Goal: Use online tool/utility: Utilize a website feature to perform a specific function

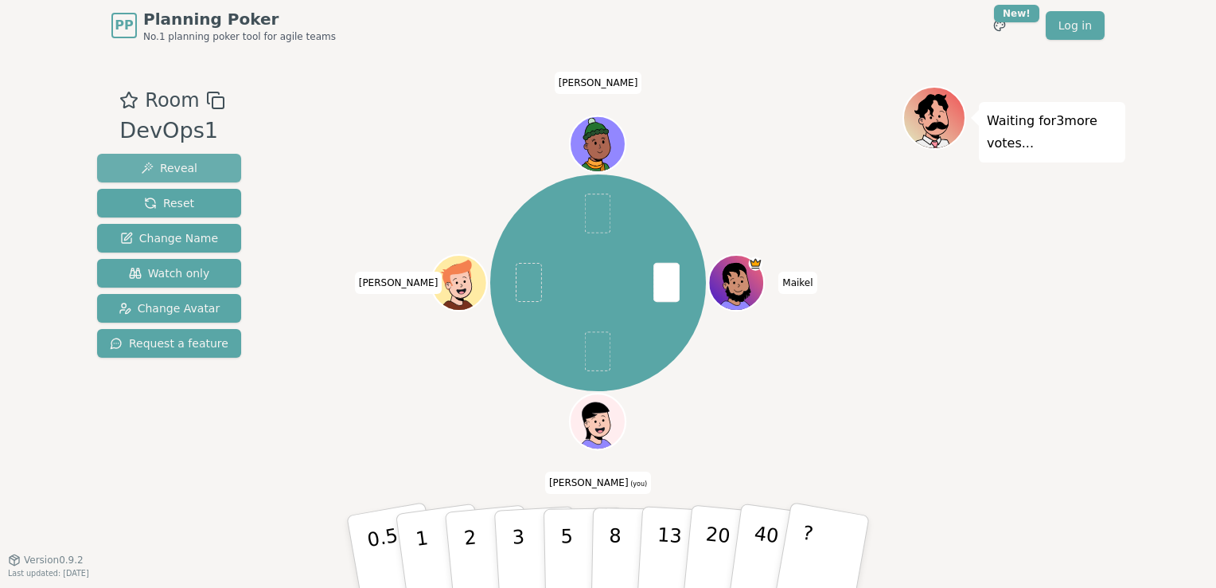
click at [181, 181] on button "Reveal" at bounding box center [169, 168] width 144 height 29
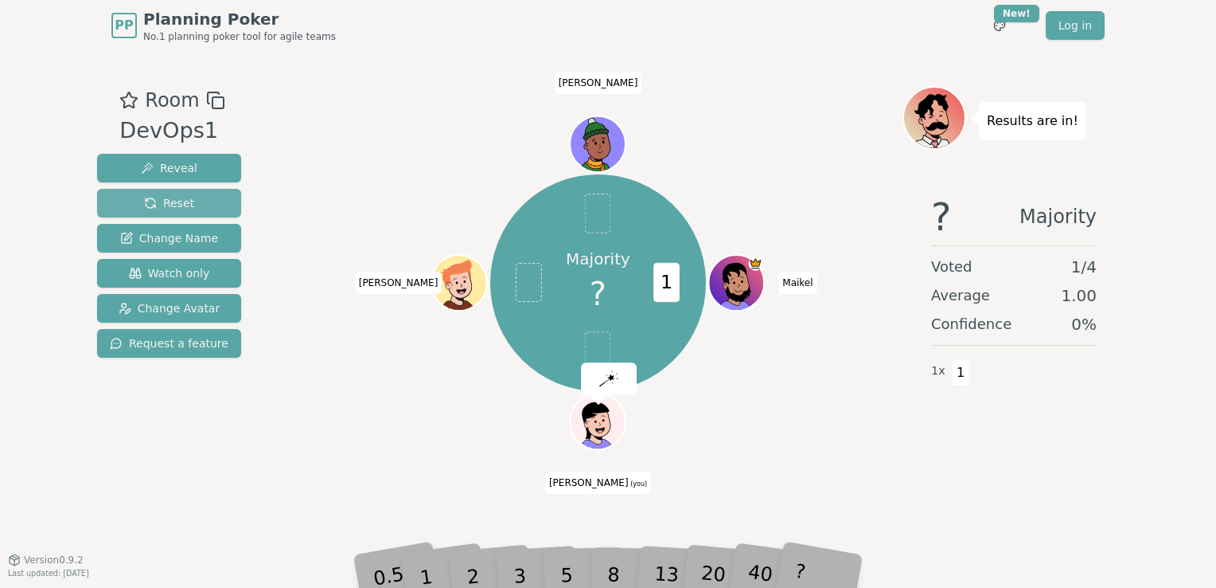
click at [178, 196] on span "Reset" at bounding box center [169, 203] width 50 height 16
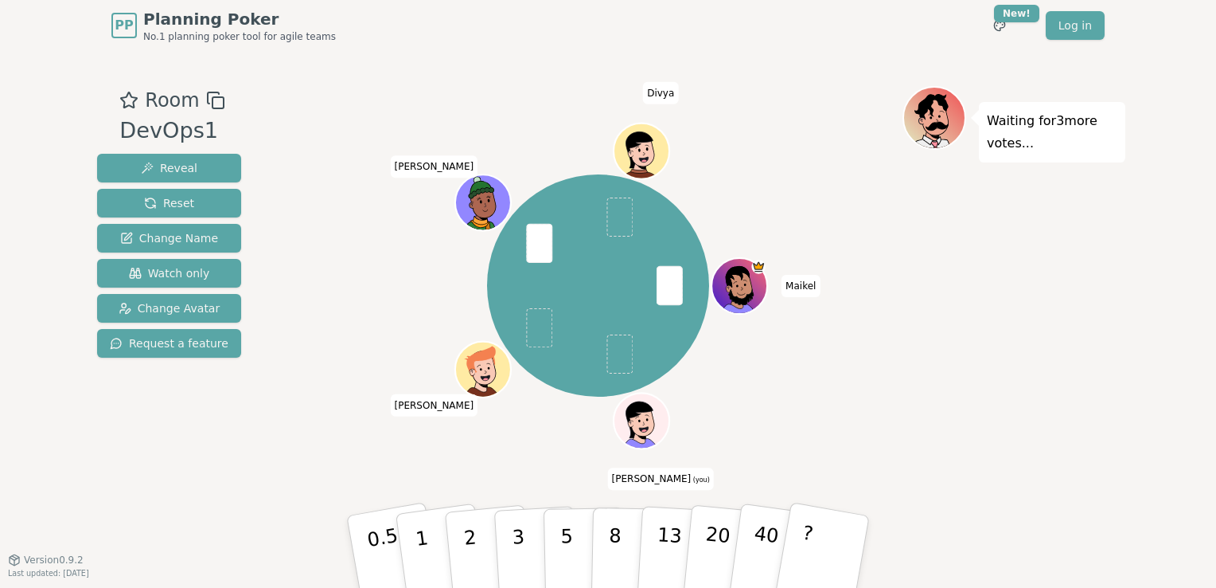
click at [982, 307] on div "Waiting for 3 more votes..." at bounding box center [1014, 305] width 223 height 438
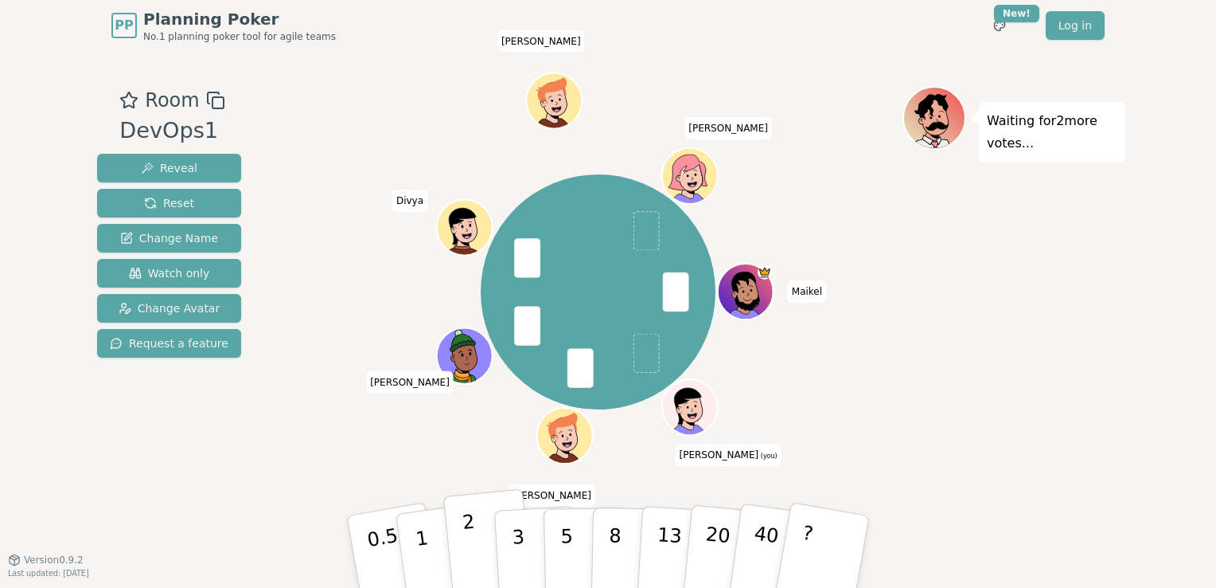
click at [468, 556] on p "2" at bounding box center [472, 553] width 21 height 87
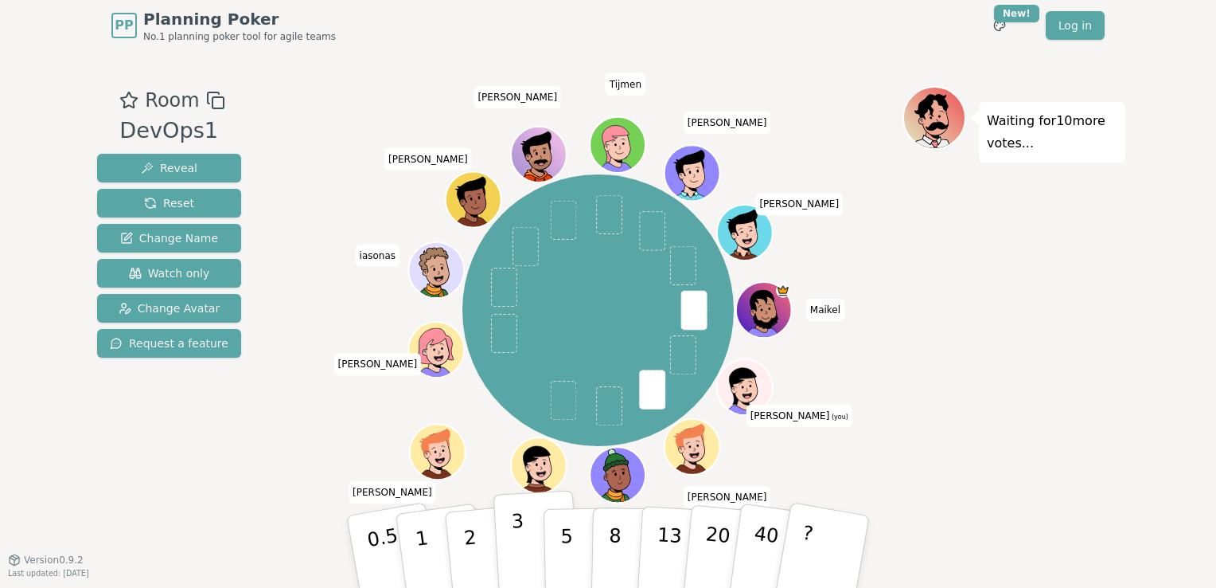
click at [526, 537] on button "3" at bounding box center [537, 552] width 87 height 124
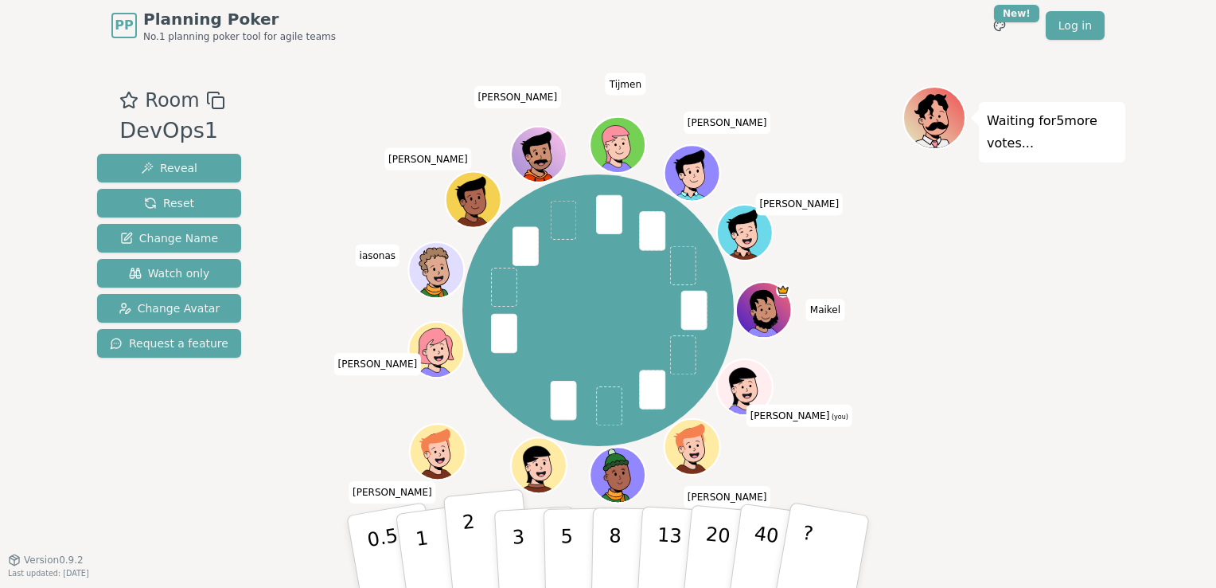
click at [470, 529] on p "2" at bounding box center [472, 553] width 21 height 87
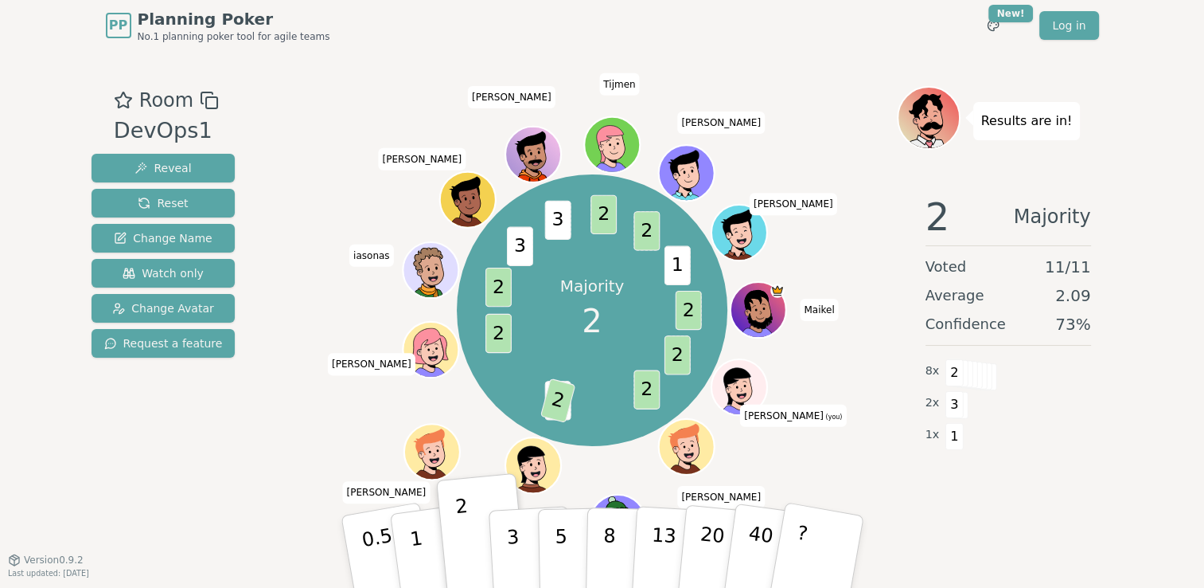
scroll to position [6, 0]
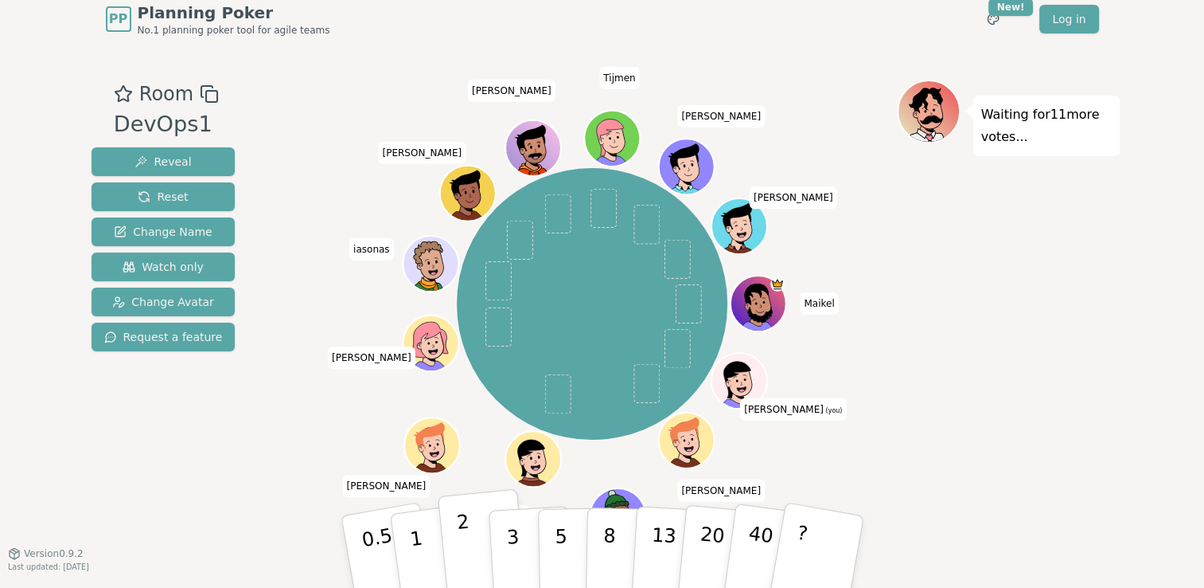
click at [442, 531] on button "2" at bounding box center [482, 552] width 91 height 127
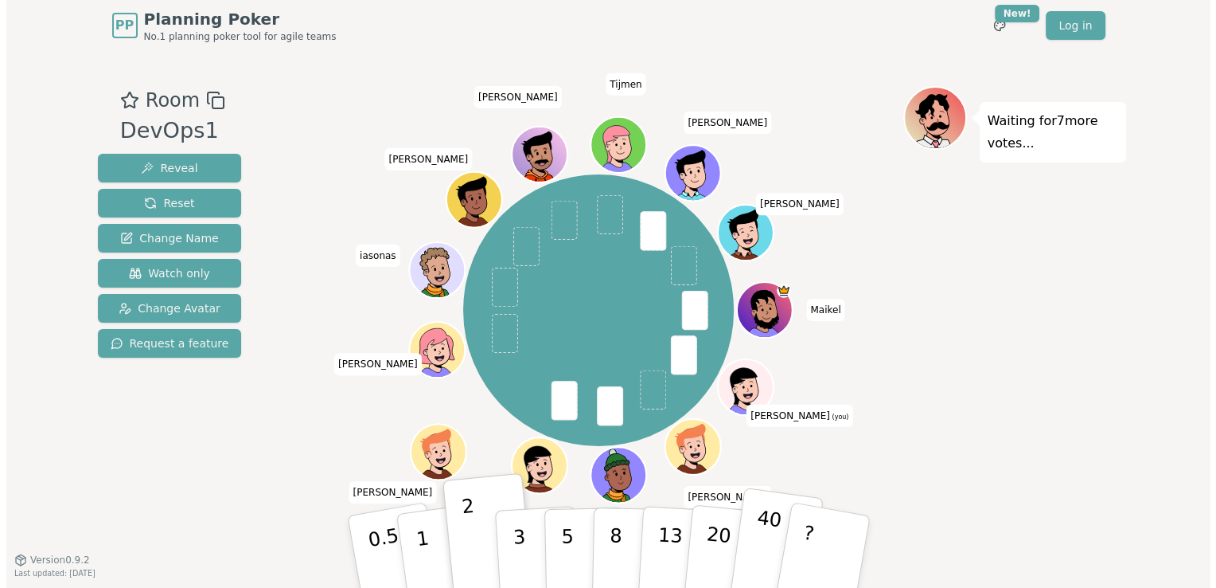
scroll to position [0, 0]
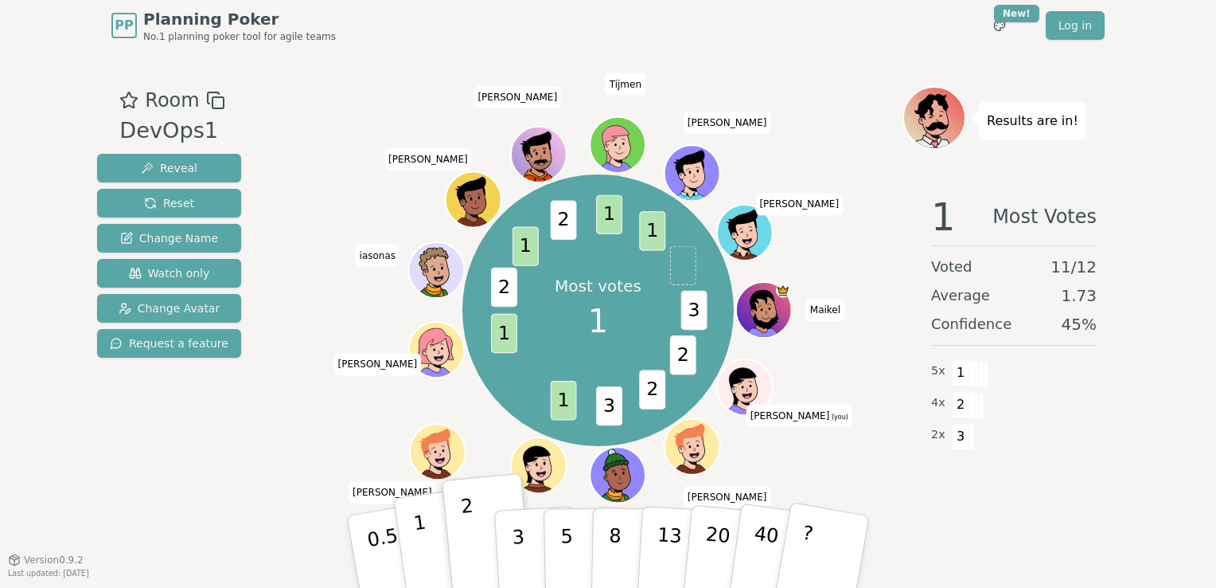
click at [424, 537] on p "1" at bounding box center [424, 553] width 24 height 87
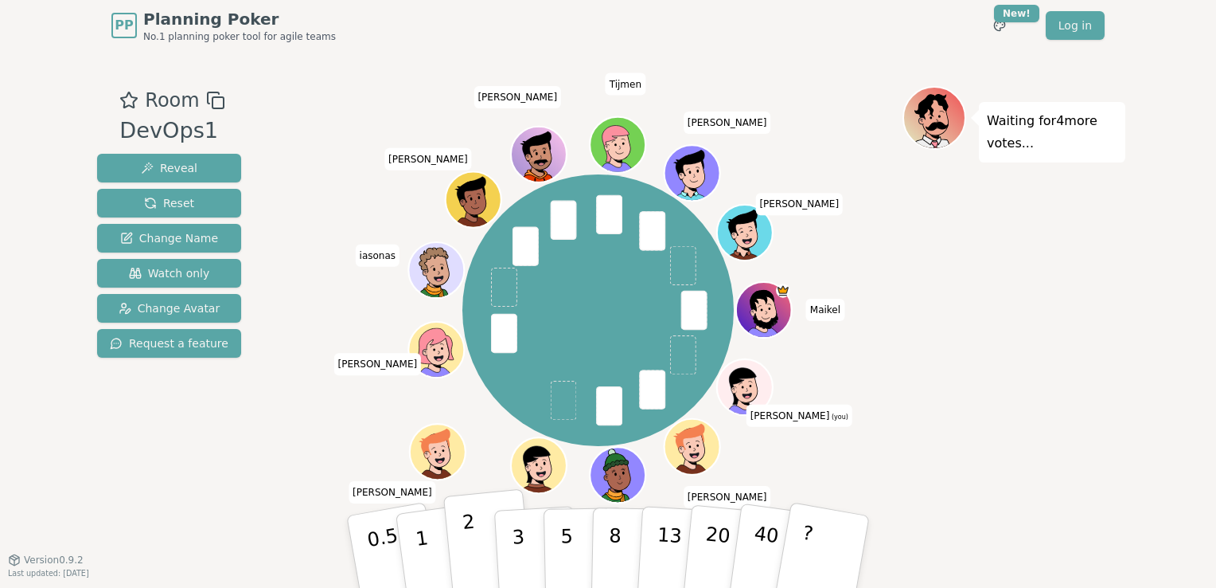
click at [478, 538] on button "2" at bounding box center [488, 552] width 91 height 127
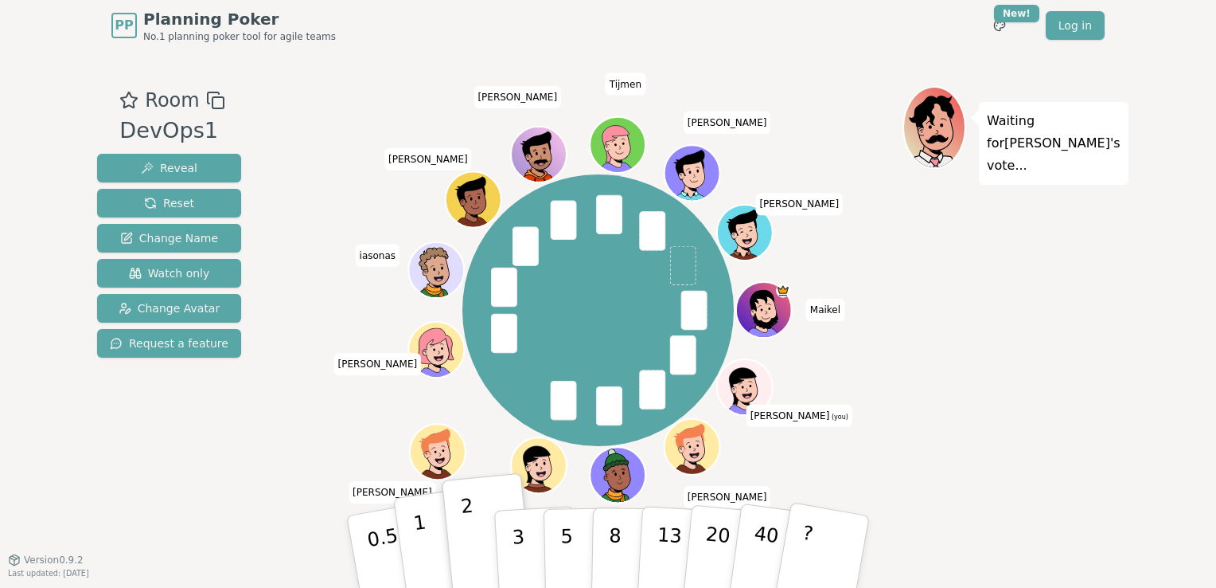
click at [422, 525] on p "1" at bounding box center [424, 553] width 24 height 87
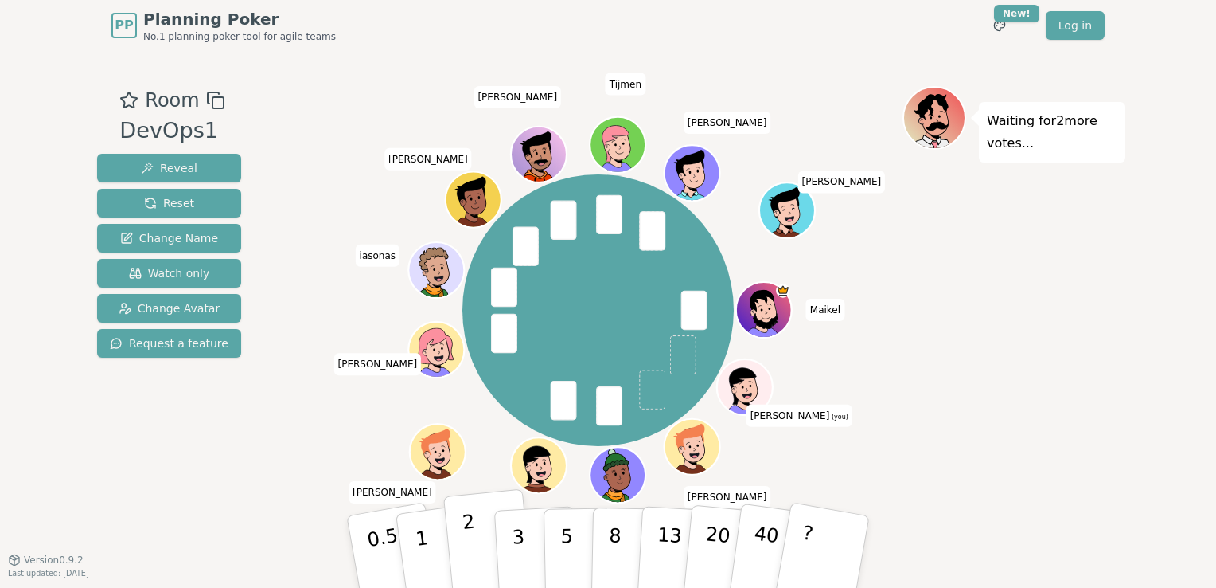
click at [478, 541] on button "2" at bounding box center [488, 552] width 91 height 127
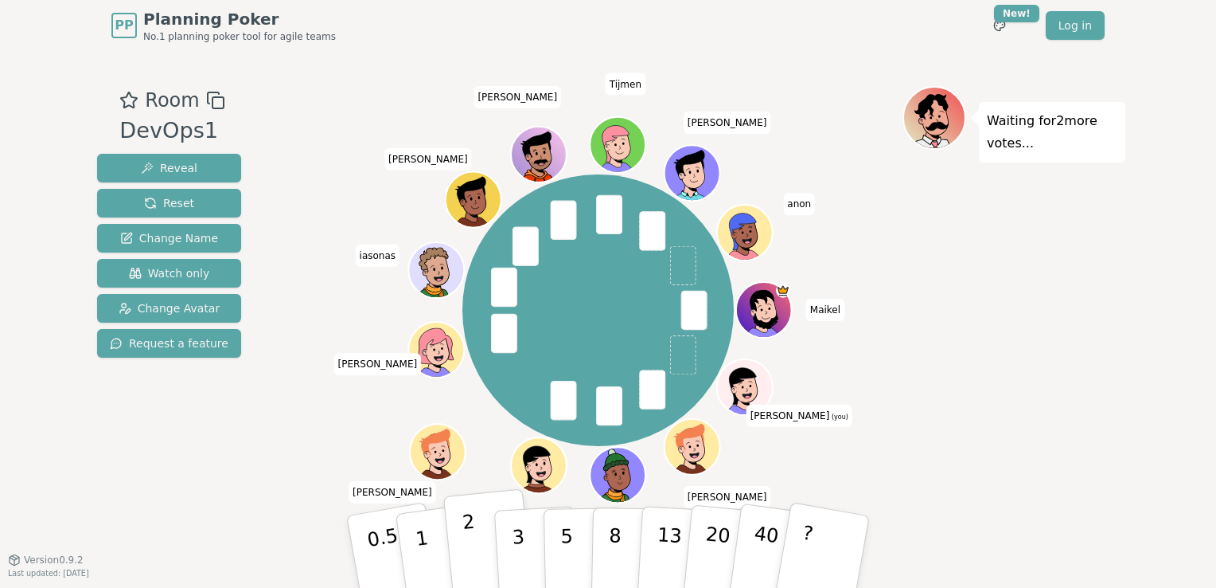
click at [482, 543] on button "2" at bounding box center [488, 552] width 91 height 127
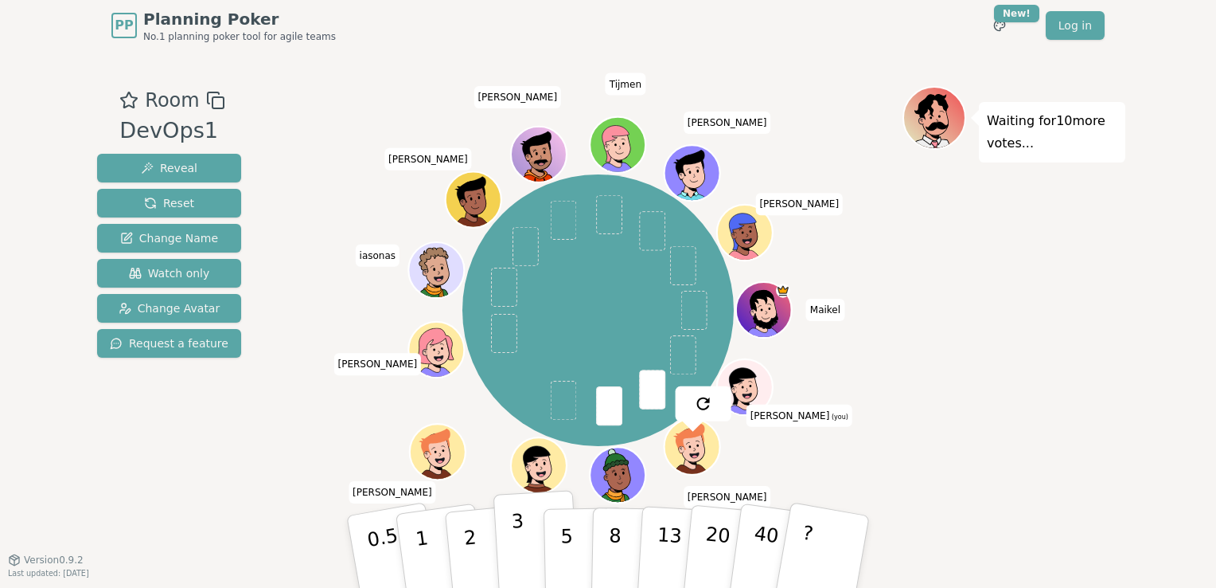
click at [525, 545] on button "3" at bounding box center [537, 552] width 87 height 124
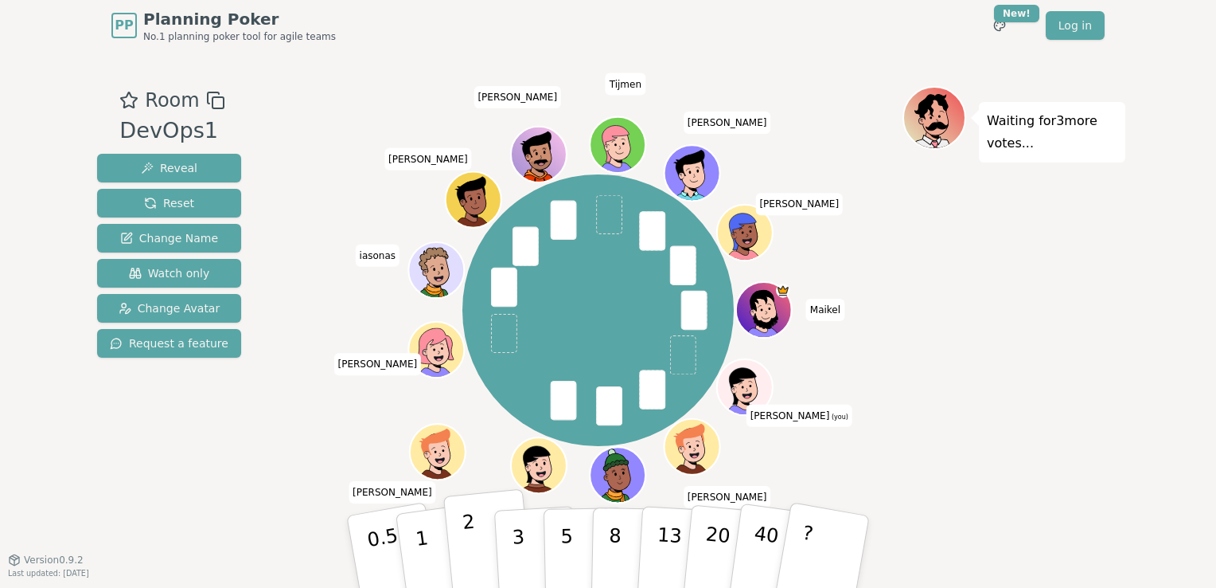
click at [467, 529] on p "2" at bounding box center [472, 553] width 21 height 87
click at [507, 533] on button "3" at bounding box center [537, 552] width 87 height 124
click at [466, 540] on div "2" at bounding box center [489, 551] width 53 height 60
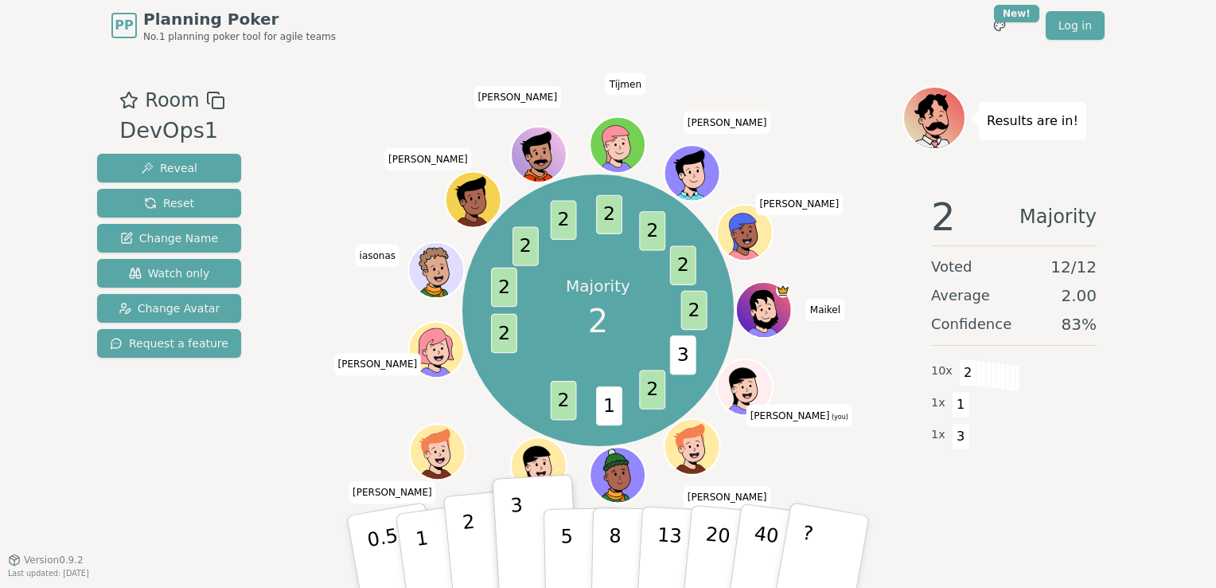
click at [471, 556] on p "2" at bounding box center [472, 553] width 21 height 87
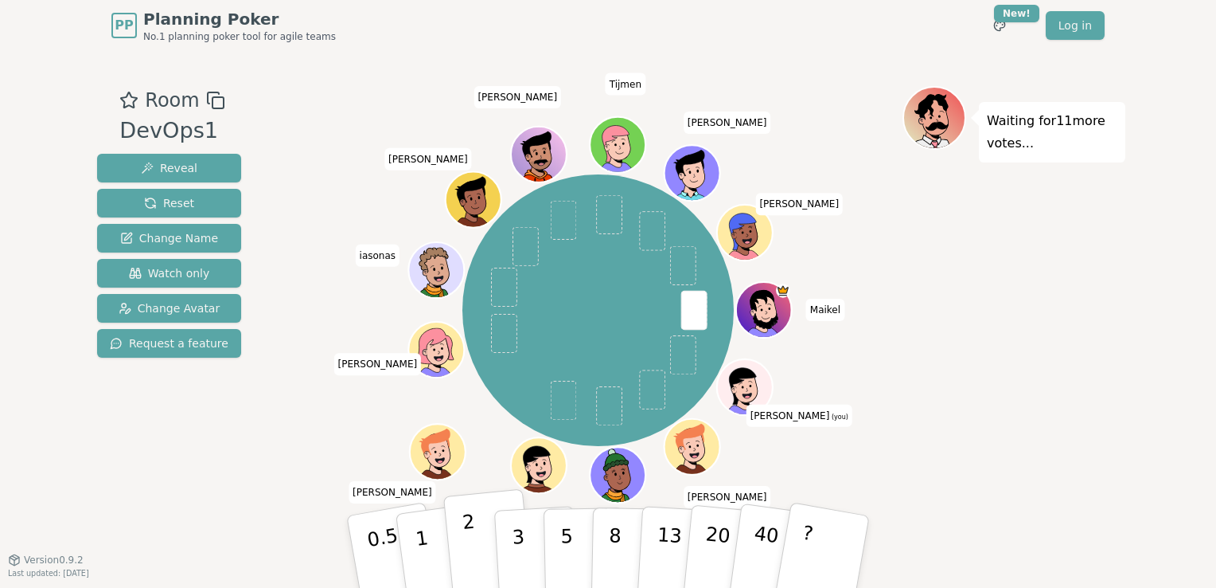
click at [460, 528] on button "2" at bounding box center [488, 552] width 91 height 127
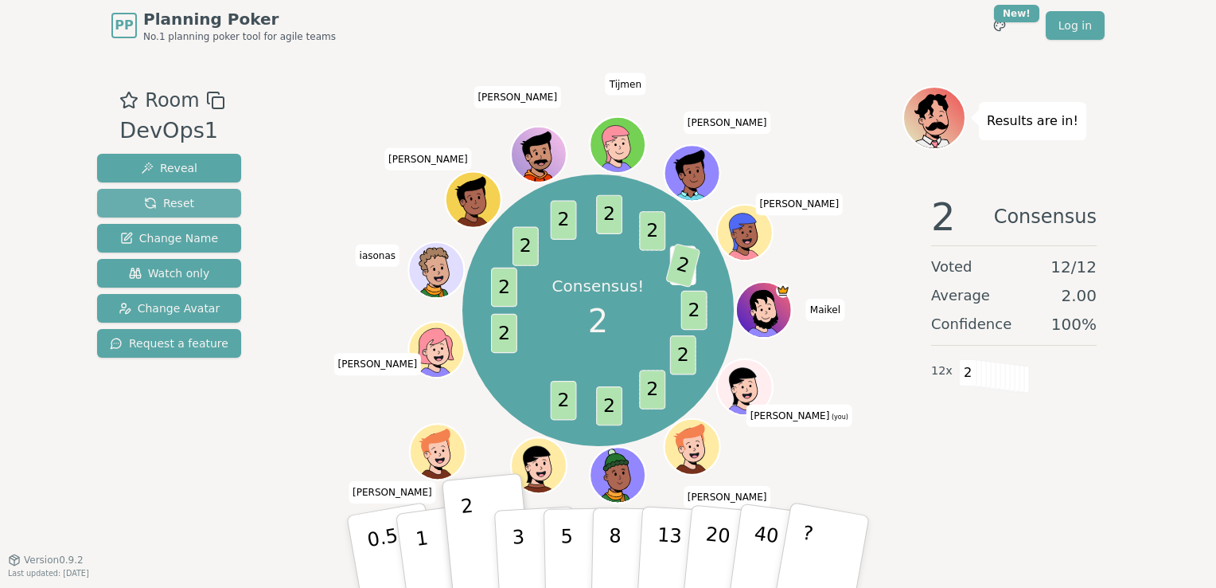
click at [180, 196] on span "Reset" at bounding box center [169, 203] width 50 height 16
click at [144, 199] on span "Reset" at bounding box center [169, 203] width 50 height 16
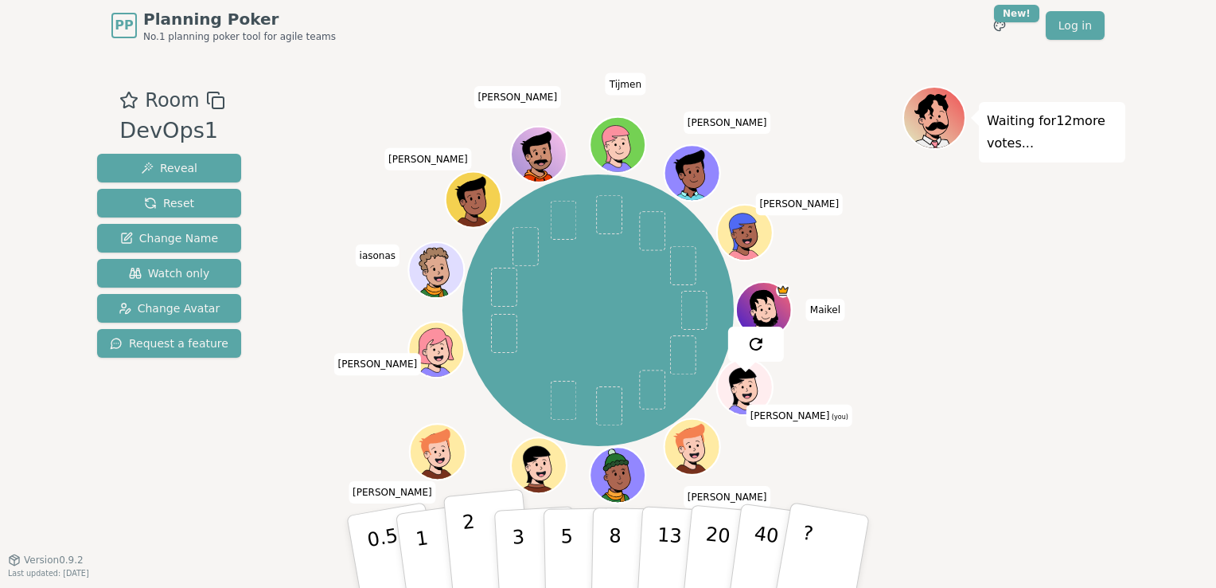
click at [468, 566] on p "2" at bounding box center [472, 553] width 21 height 87
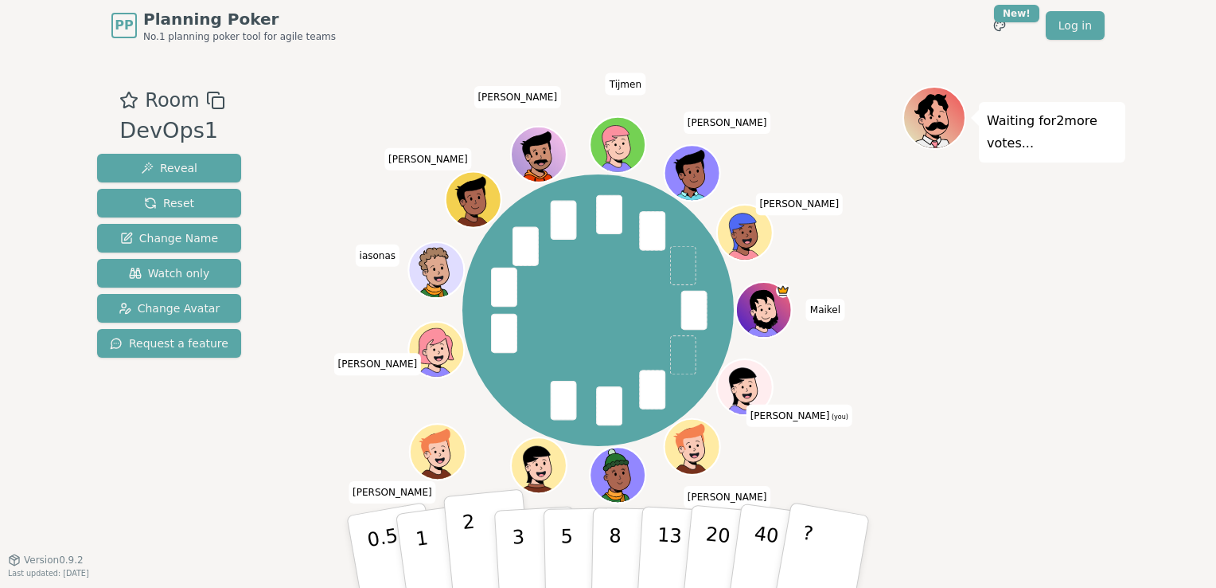
click at [474, 542] on button "2" at bounding box center [488, 552] width 91 height 127
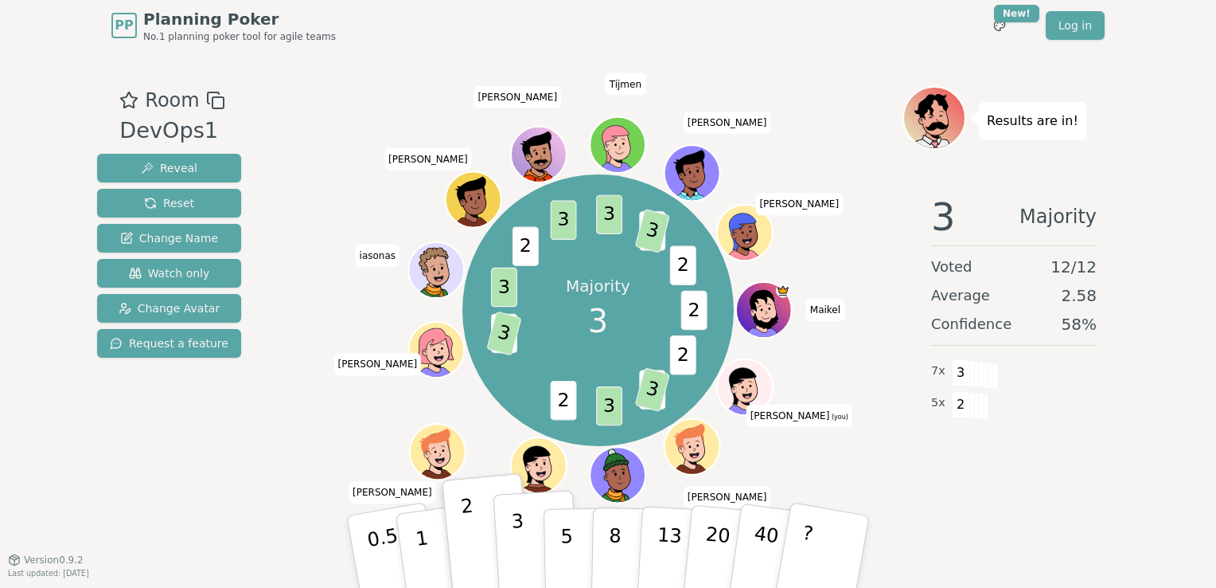
drag, startPoint x: 515, startPoint y: 543, endPoint x: 500, endPoint y: 520, distance: 27.6
click at [500, 520] on button "3" at bounding box center [537, 552] width 87 height 124
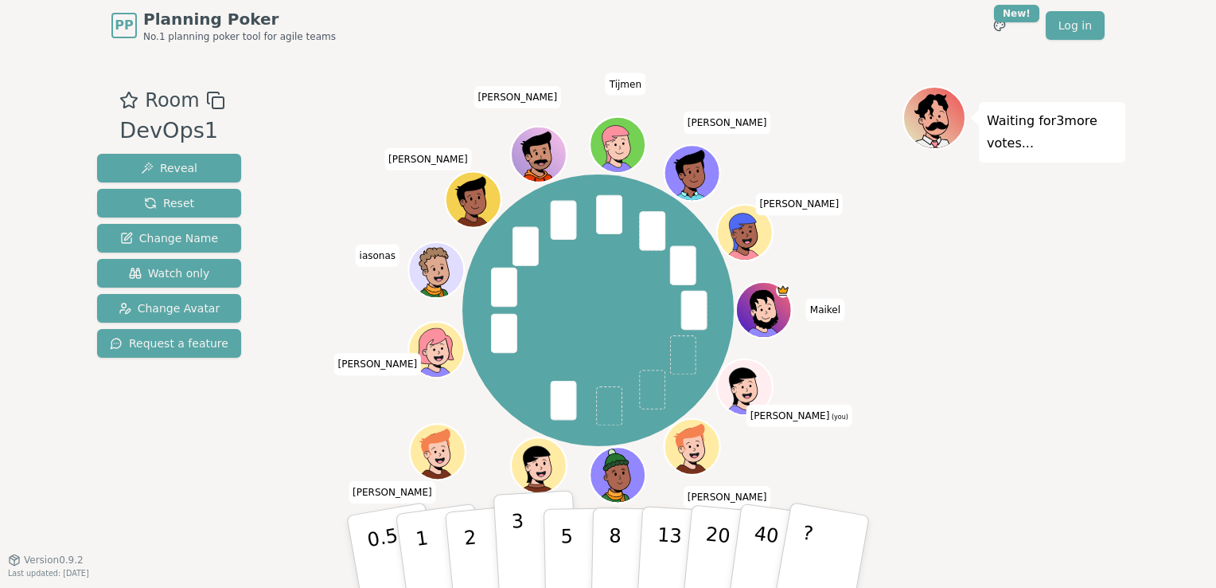
click at [509, 533] on button "3" at bounding box center [537, 552] width 87 height 124
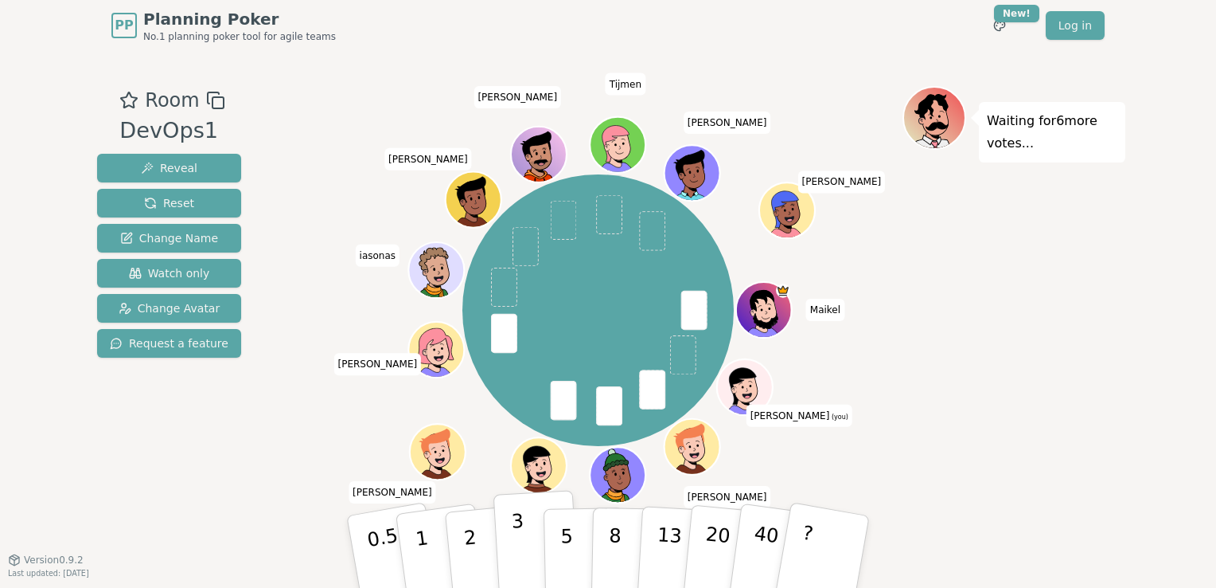
click at [525, 549] on button "3" at bounding box center [537, 552] width 87 height 124
click at [468, 533] on p "2" at bounding box center [472, 553] width 21 height 87
